Goal: Information Seeking & Learning: Learn about a topic

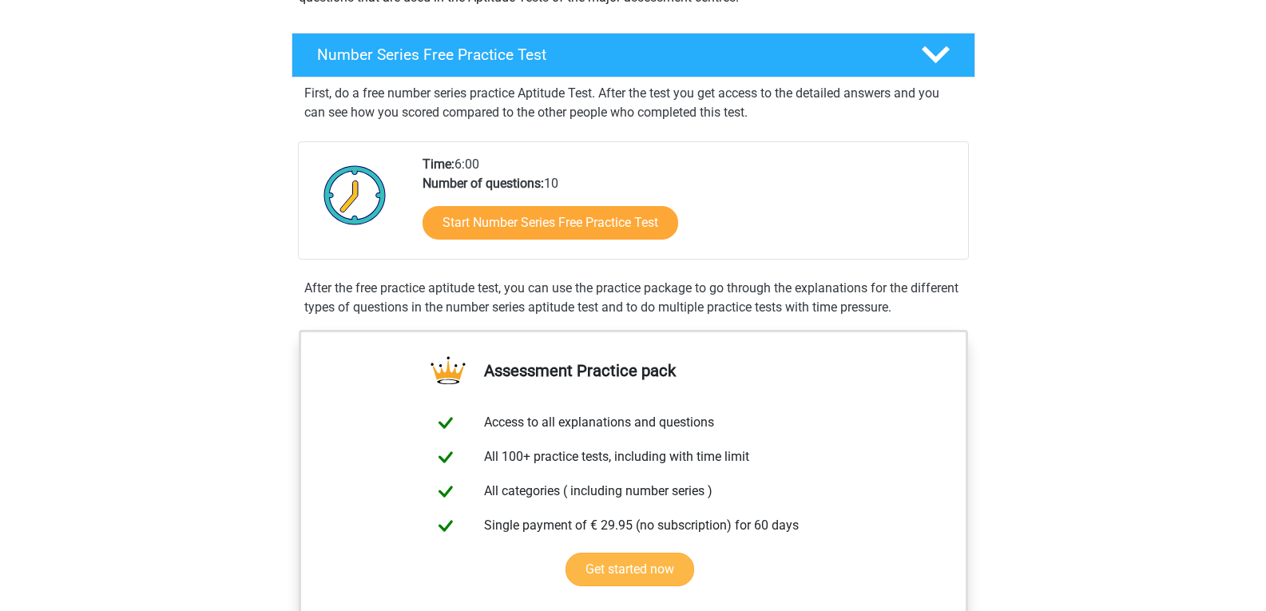
scroll to position [240, 0]
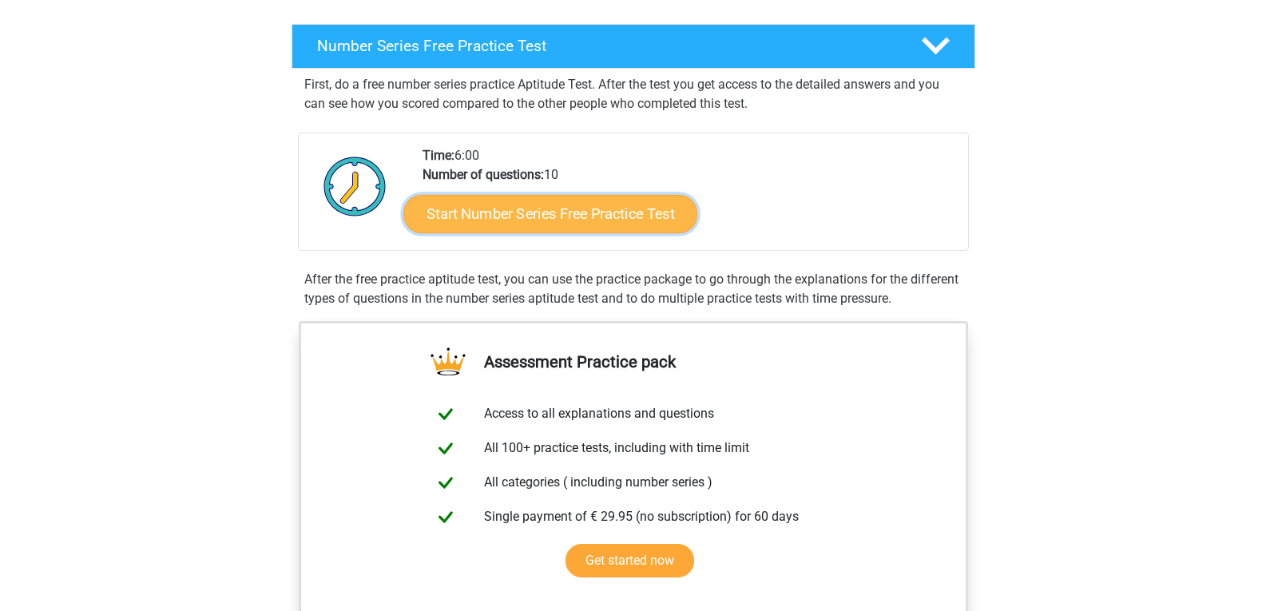
click at [555, 217] on link "Start Number Series Free Practice Test" at bounding box center [550, 213] width 294 height 38
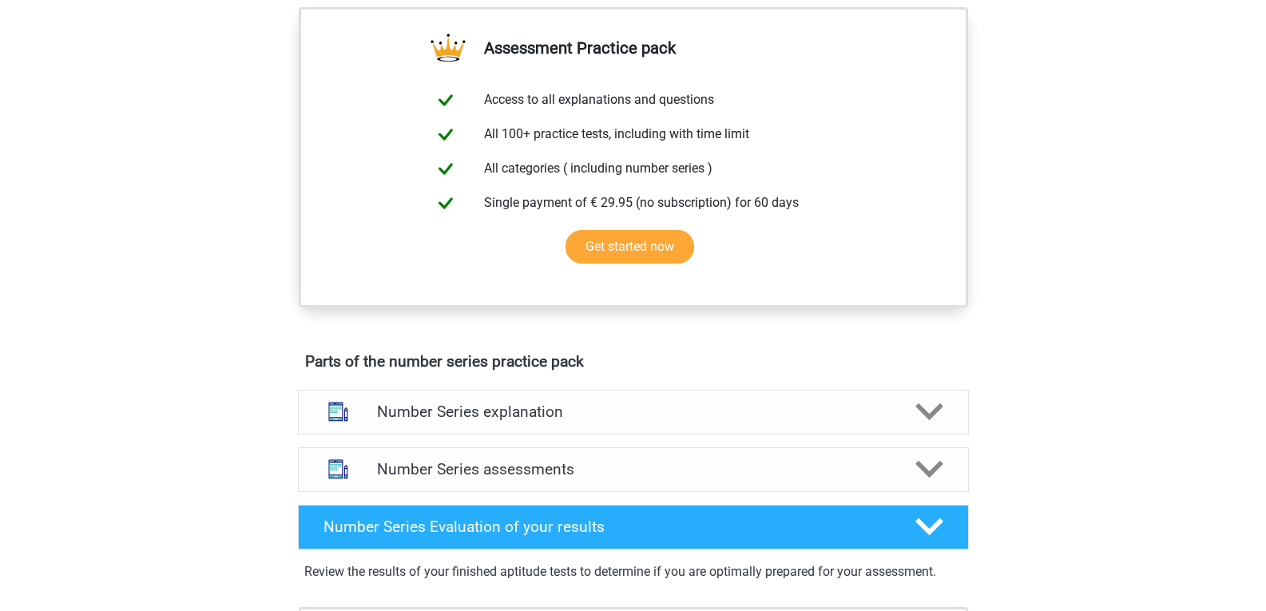
scroll to position [320, 0]
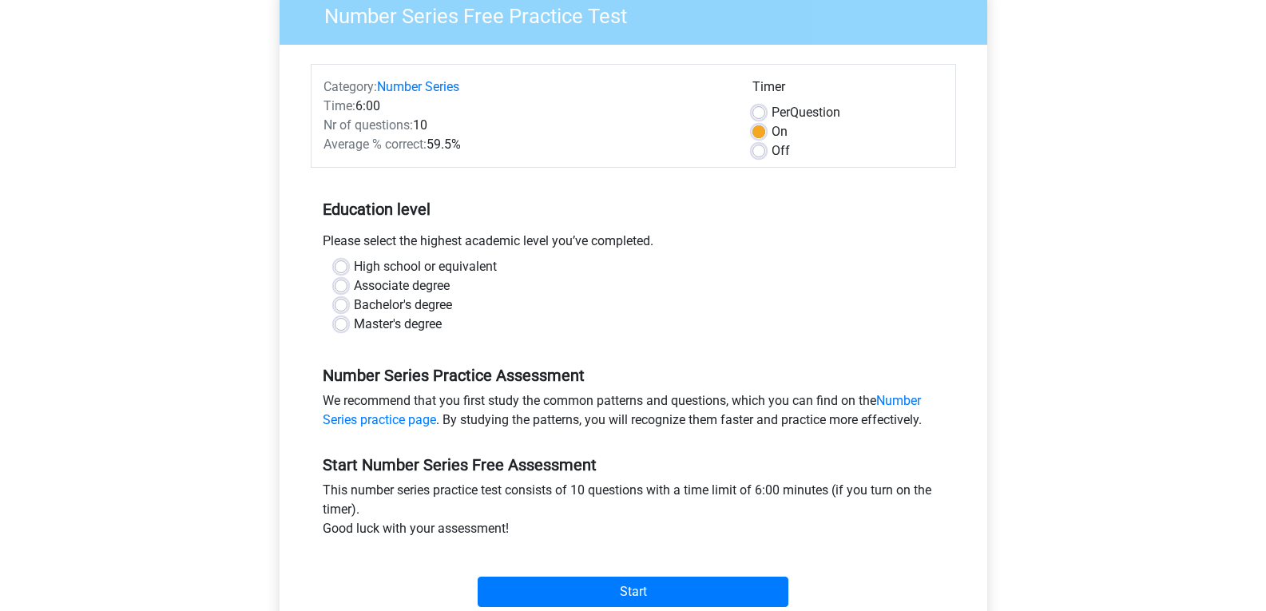
scroll to position [160, 0]
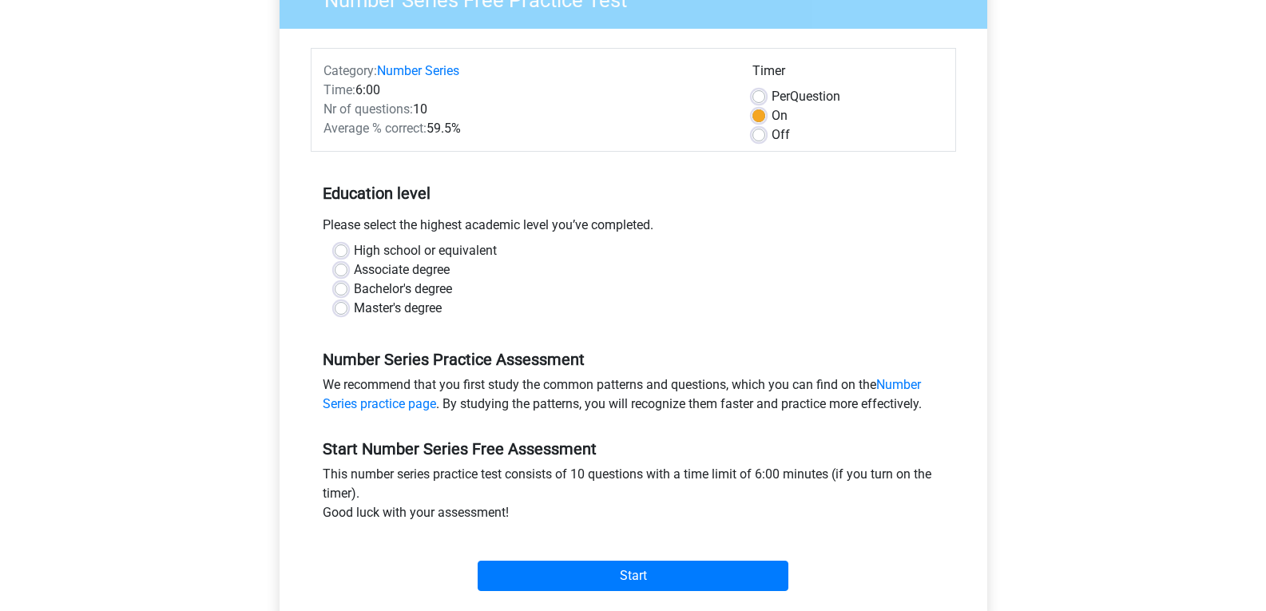
click at [354, 246] on label "High school or equivalent" at bounding box center [425, 250] width 143 height 19
click at [342, 246] on input "High school or equivalent" at bounding box center [341, 249] width 13 height 16
radio input "true"
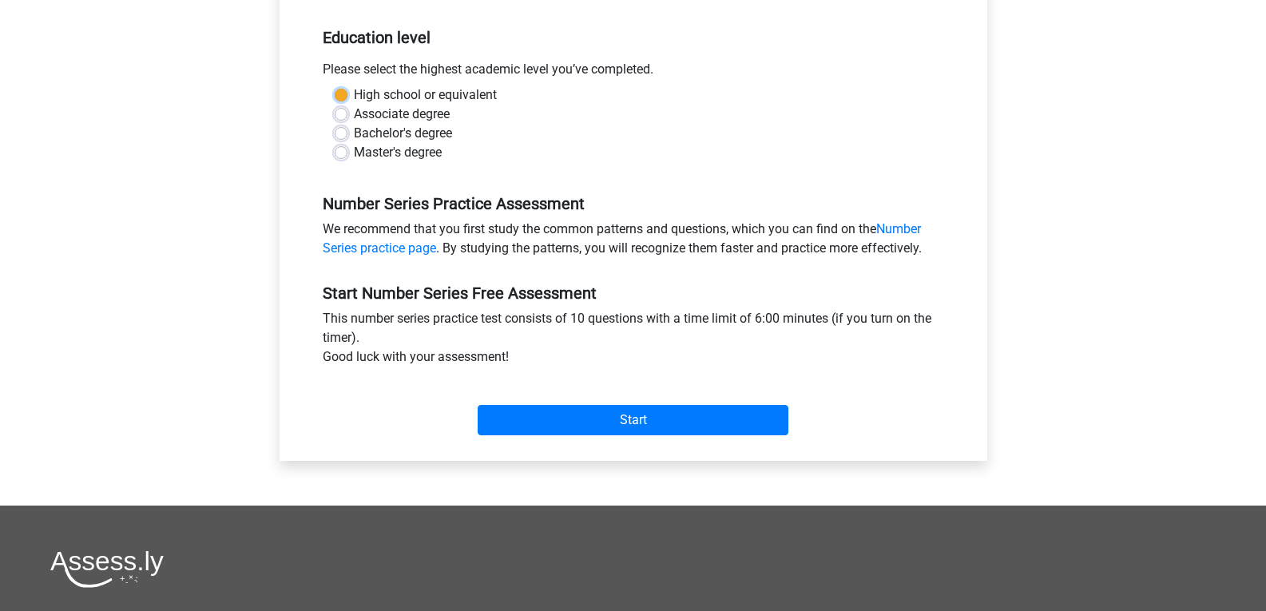
scroll to position [320, 0]
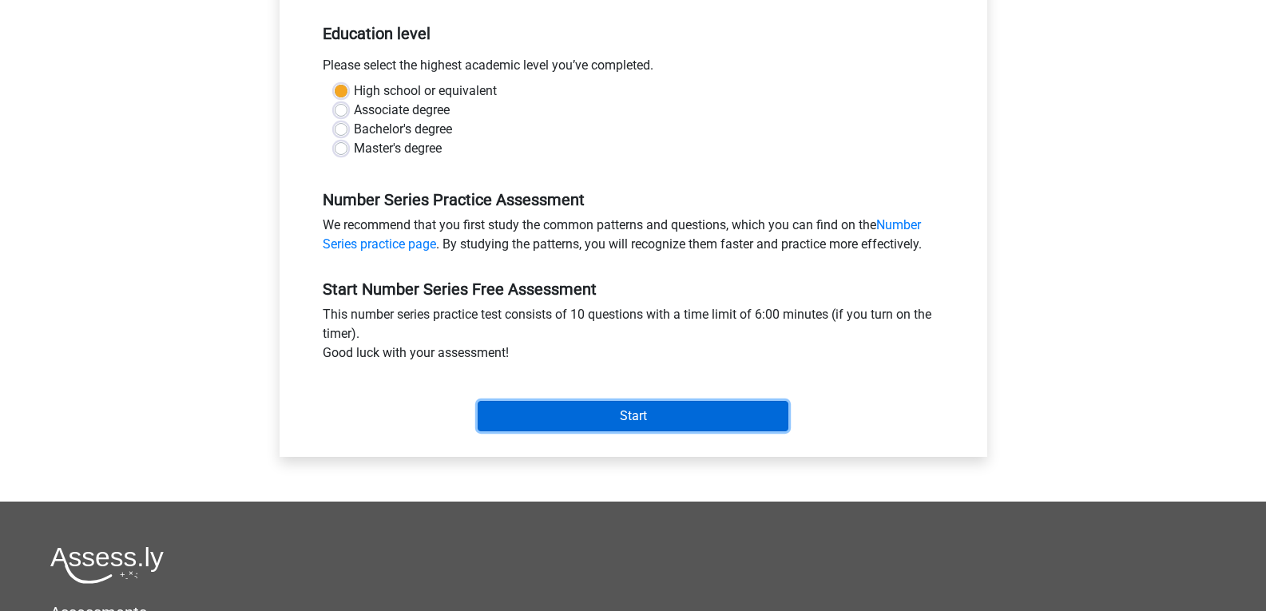
click at [645, 415] on input "Start" at bounding box center [633, 416] width 311 height 30
